Goal: Information Seeking & Learning: Learn about a topic

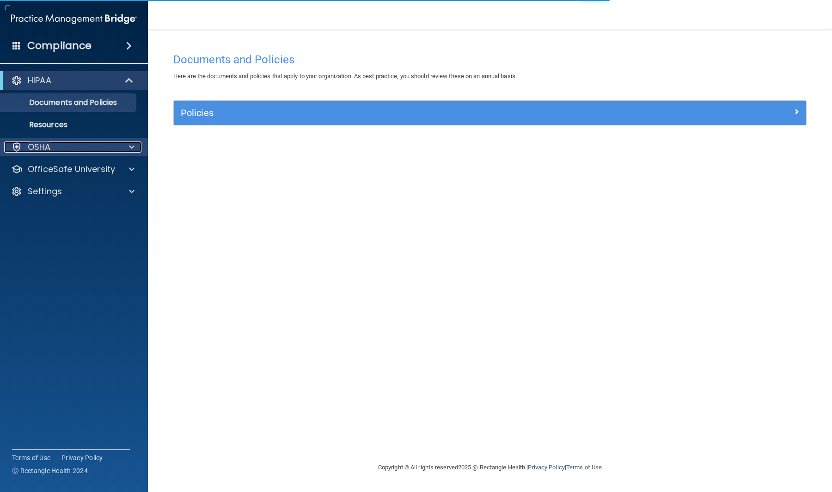
click at [73, 144] on div "OSHA" at bounding box center [61, 146] width 115 height 11
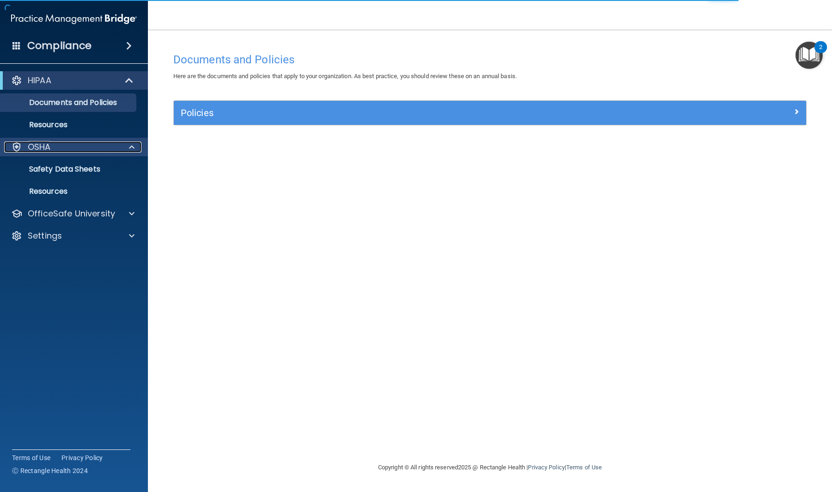
click at [76, 146] on div "OSHA" at bounding box center [61, 146] width 115 height 11
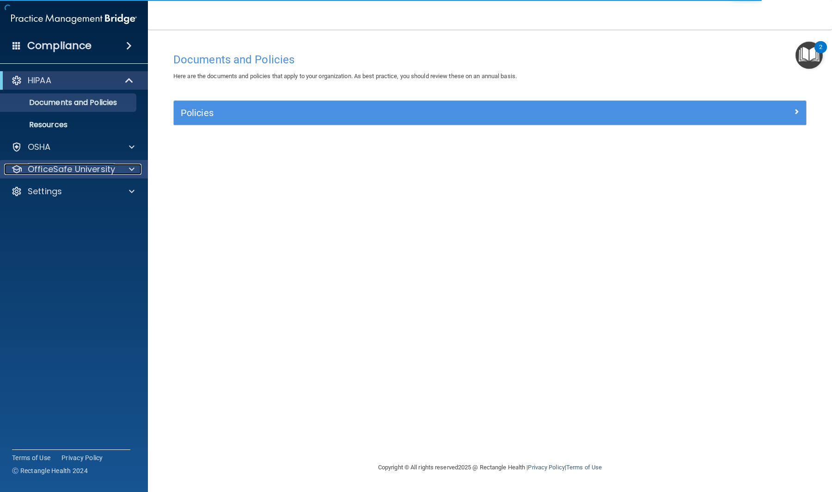
click at [112, 170] on p "OfficeSafe University" at bounding box center [71, 169] width 87 height 11
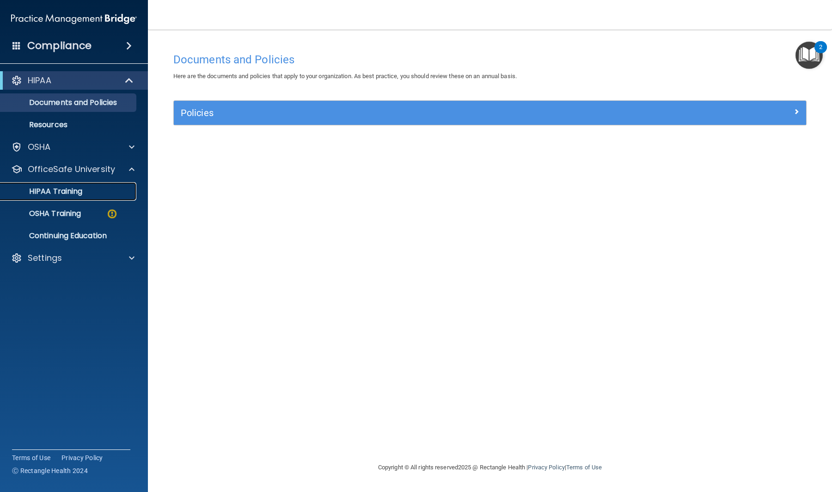
click at [74, 188] on p "HIPAA Training" at bounding box center [44, 191] width 76 height 9
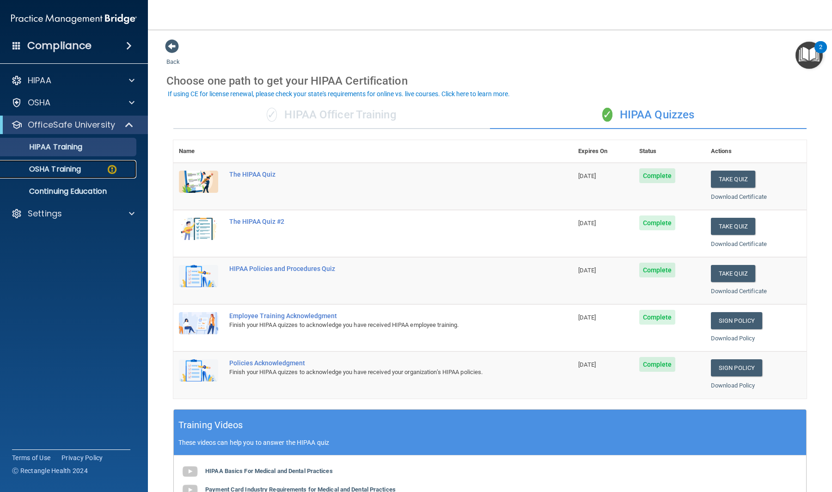
click at [80, 166] on p "OSHA Training" at bounding box center [43, 169] width 75 height 9
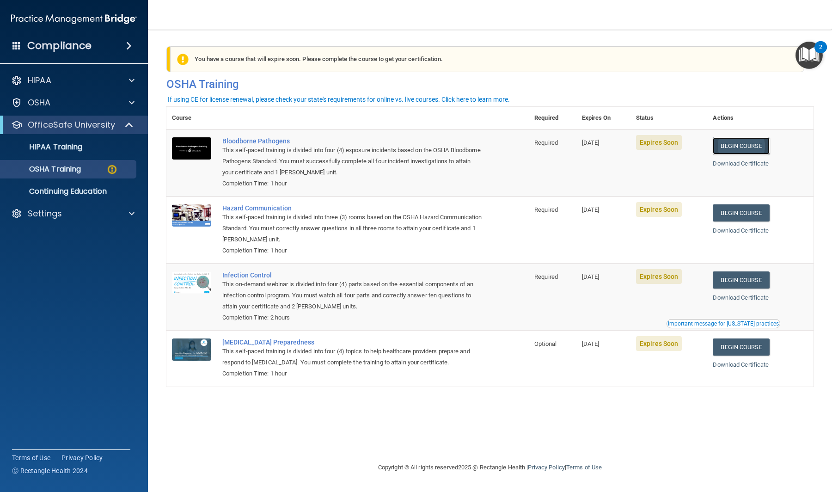
click at [748, 148] on link "Begin Course" at bounding box center [741, 145] width 56 height 17
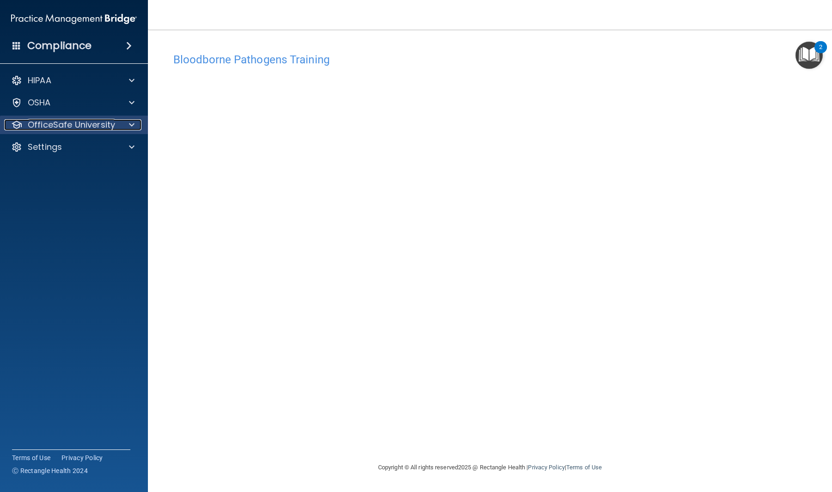
click at [98, 123] on p "OfficeSafe University" at bounding box center [71, 124] width 87 height 11
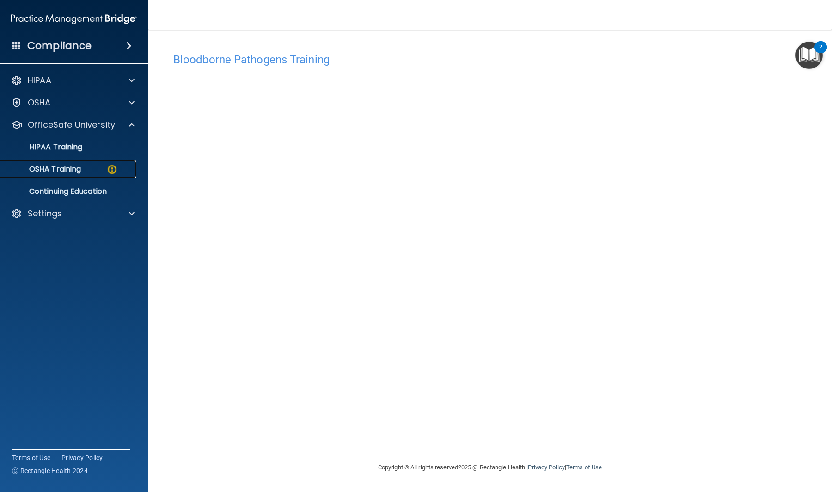
click at [101, 170] on div "OSHA Training" at bounding box center [69, 169] width 126 height 9
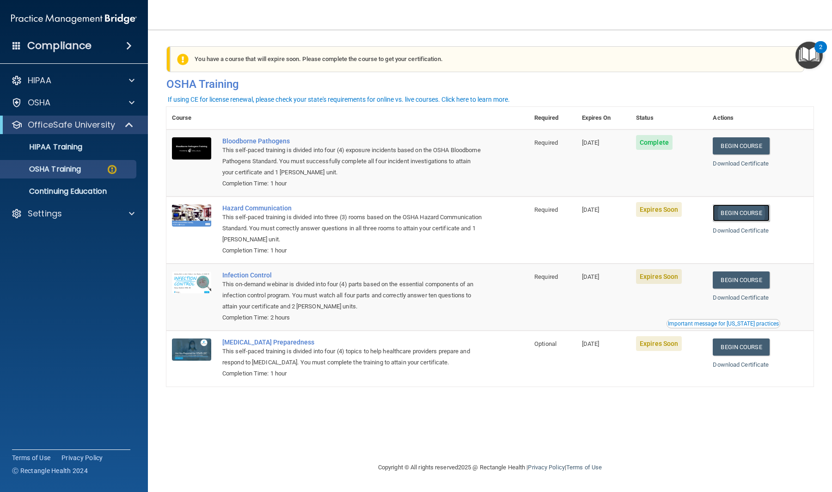
click at [748, 214] on link "Begin Course" at bounding box center [741, 212] width 56 height 17
click at [95, 169] on div "OSHA Training" at bounding box center [69, 169] width 126 height 9
click at [753, 214] on link "Begin Course" at bounding box center [741, 212] width 56 height 17
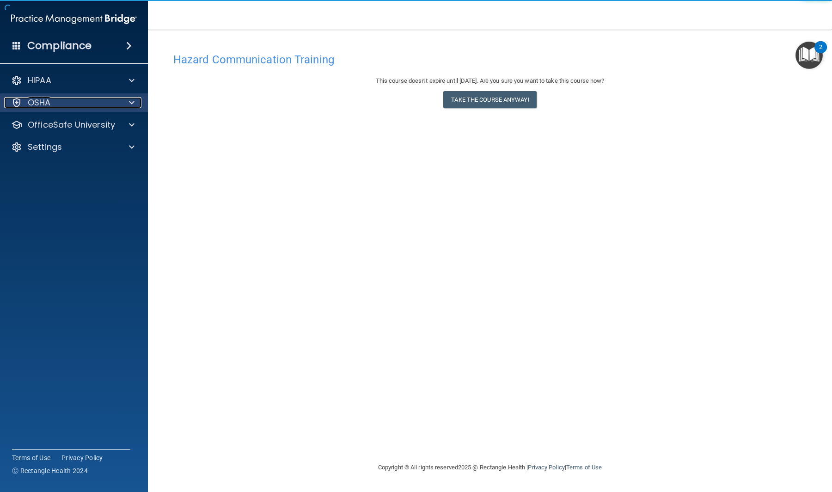
click at [49, 104] on p "OSHA" at bounding box center [39, 102] width 23 height 11
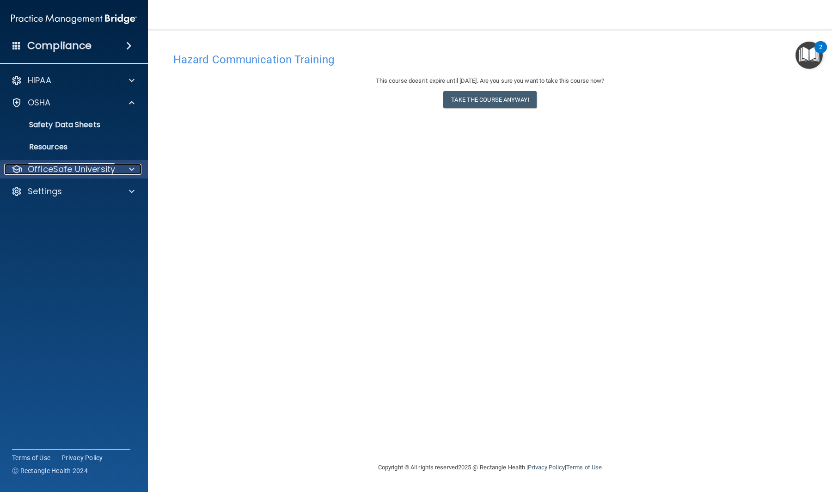
click at [80, 164] on p "OfficeSafe University" at bounding box center [71, 169] width 87 height 11
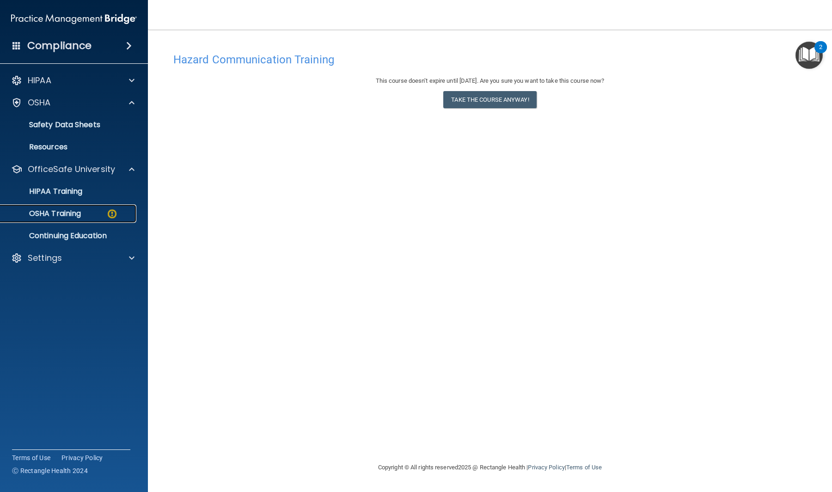
click at [84, 216] on div "OSHA Training" at bounding box center [69, 213] width 126 height 9
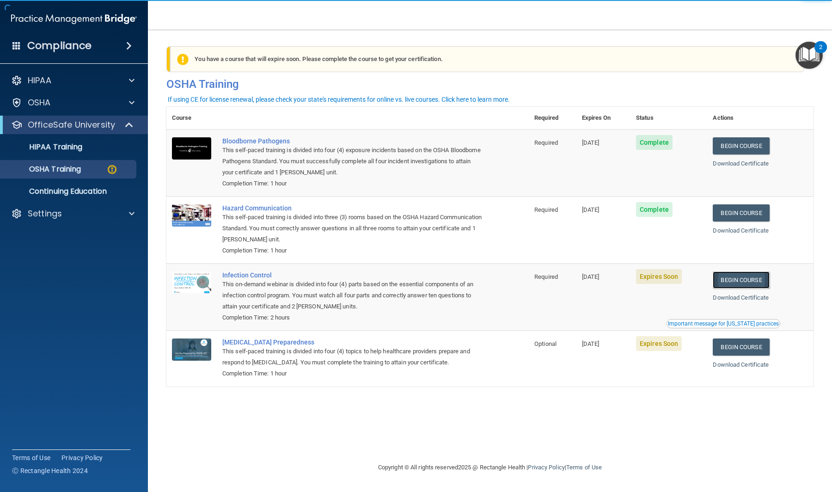
click at [762, 283] on link "Begin Course" at bounding box center [741, 279] width 56 height 17
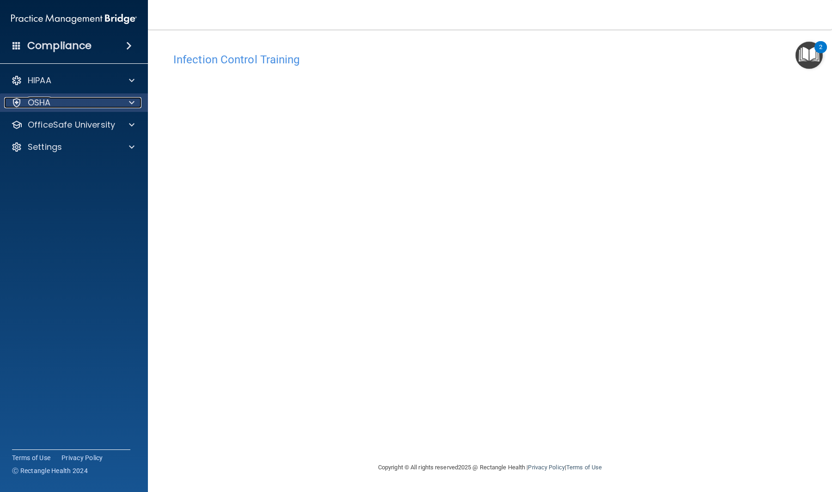
click at [44, 99] on p "OSHA" at bounding box center [39, 102] width 23 height 11
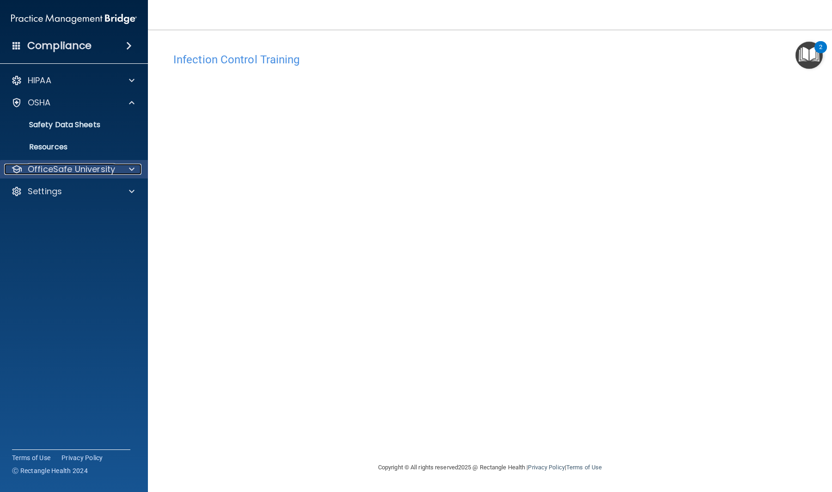
click at [86, 168] on p "OfficeSafe University" at bounding box center [71, 169] width 87 height 11
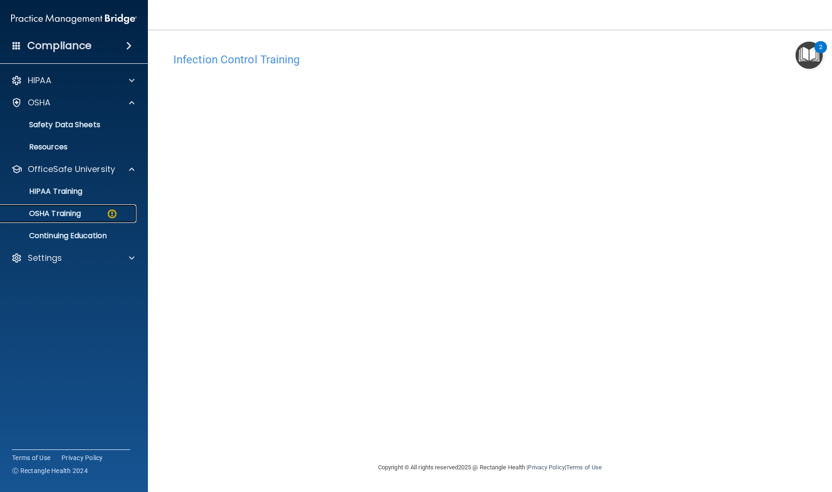
click at [89, 209] on div "OSHA Training" at bounding box center [69, 213] width 126 height 9
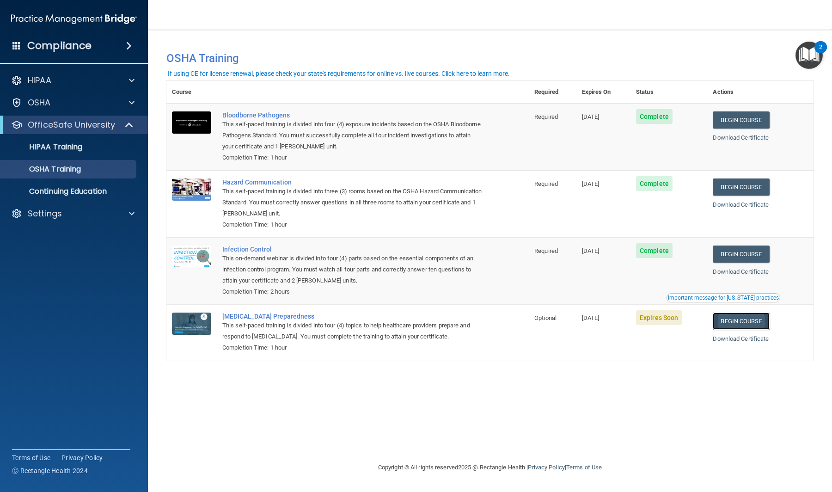
click at [742, 318] on link "Begin Course" at bounding box center [741, 321] width 56 height 17
click at [113, 174] on link "OSHA Training" at bounding box center [64, 169] width 146 height 18
click at [100, 155] on link "HIPAA Training" at bounding box center [64, 147] width 146 height 18
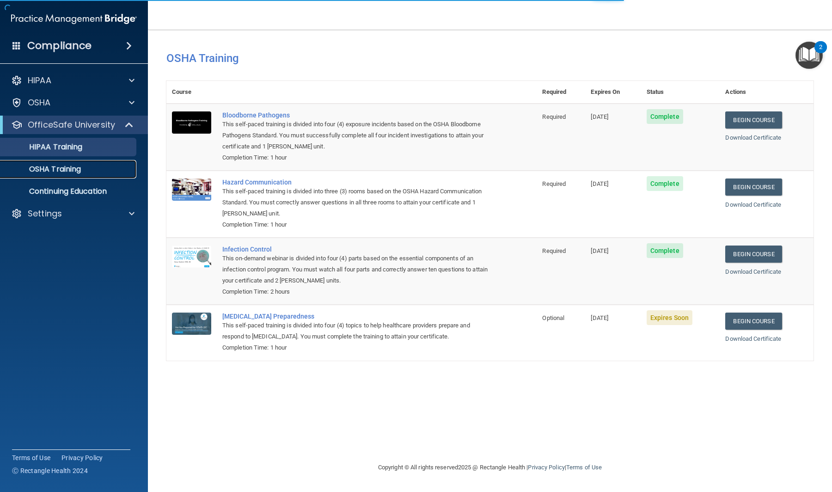
click at [100, 170] on div "OSHA Training" at bounding box center [69, 169] width 126 height 9
